Goal: Transaction & Acquisition: Purchase product/service

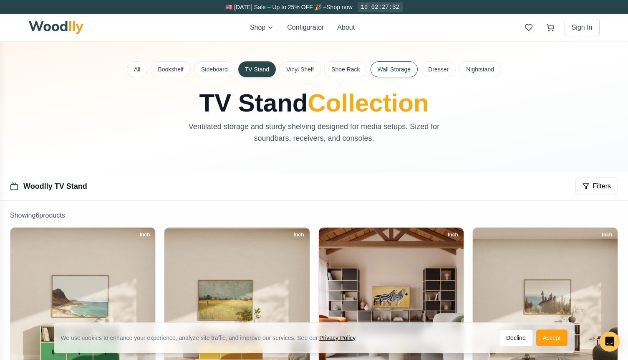
click at [383, 68] on button "Wall Storage" at bounding box center [395, 69] width 48 height 16
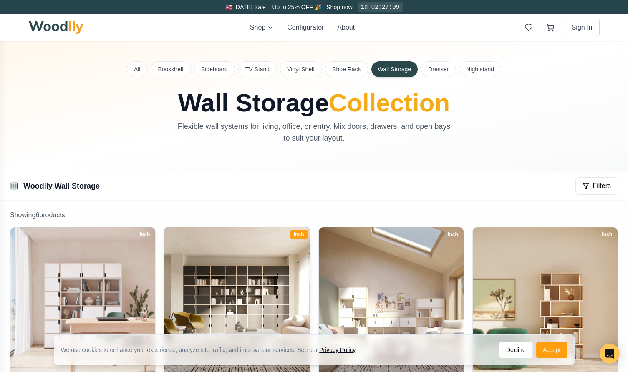
click at [238, 265] on img at bounding box center [237, 300] width 152 height 152
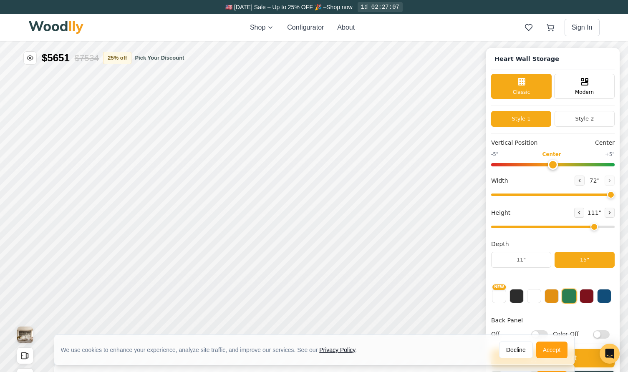
type input "72"
type input "7"
click at [162, 58] on button "Pick Your Discount" at bounding box center [159, 58] width 49 height 8
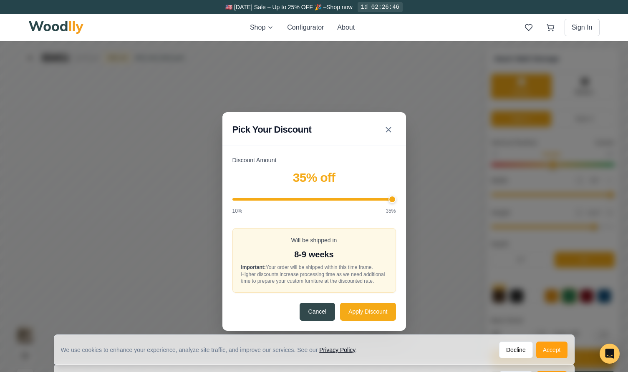
drag, startPoint x: 325, startPoint y: 198, endPoint x: 395, endPoint y: 204, distance: 69.6
type input "35"
click at [395, 204] on div "Discount Amount 35 % off 10% 35%" at bounding box center [314, 185] width 164 height 59
click at [370, 313] on button "Apply Discount" at bounding box center [367, 312] width 55 height 18
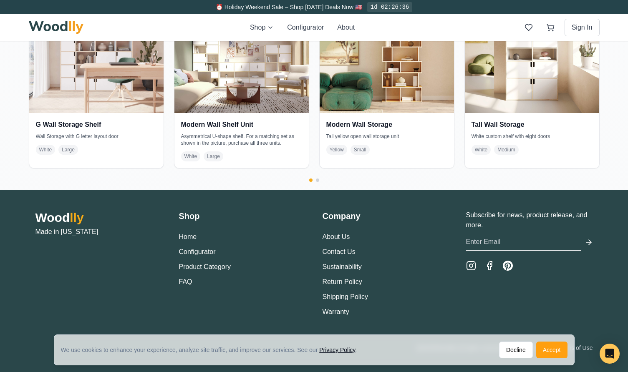
scroll to position [1888, 0]
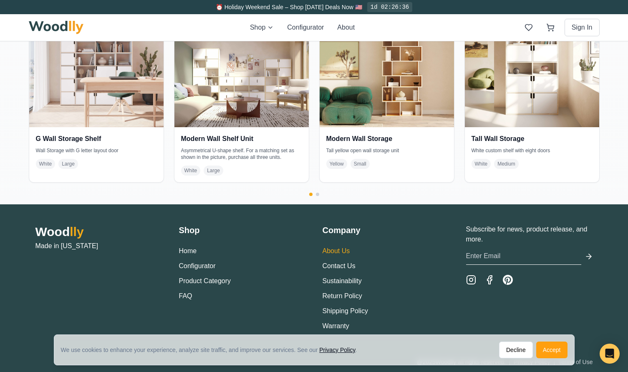
click at [338, 251] on link "About Us" at bounding box center [337, 250] width 28 height 7
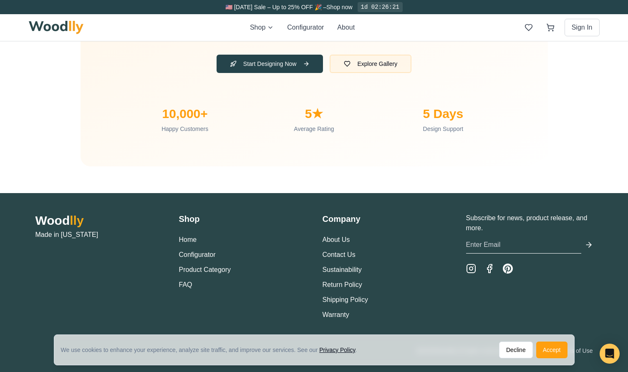
scroll to position [2773, 0]
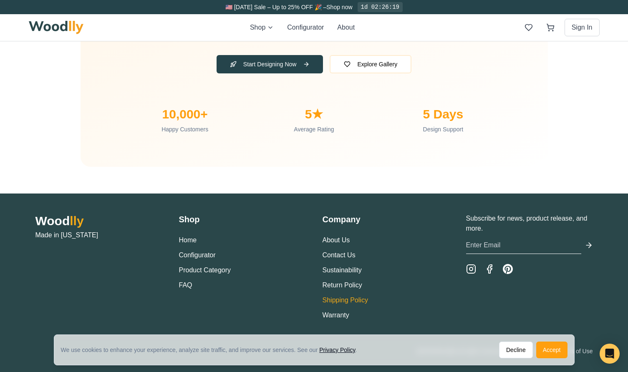
click at [341, 297] on link "Shipping Policy" at bounding box center [345, 300] width 45 height 7
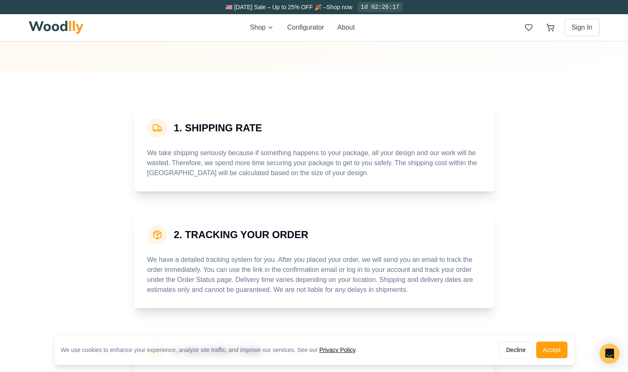
scroll to position [149, 0]
